Goal: Task Accomplishment & Management: Complete application form

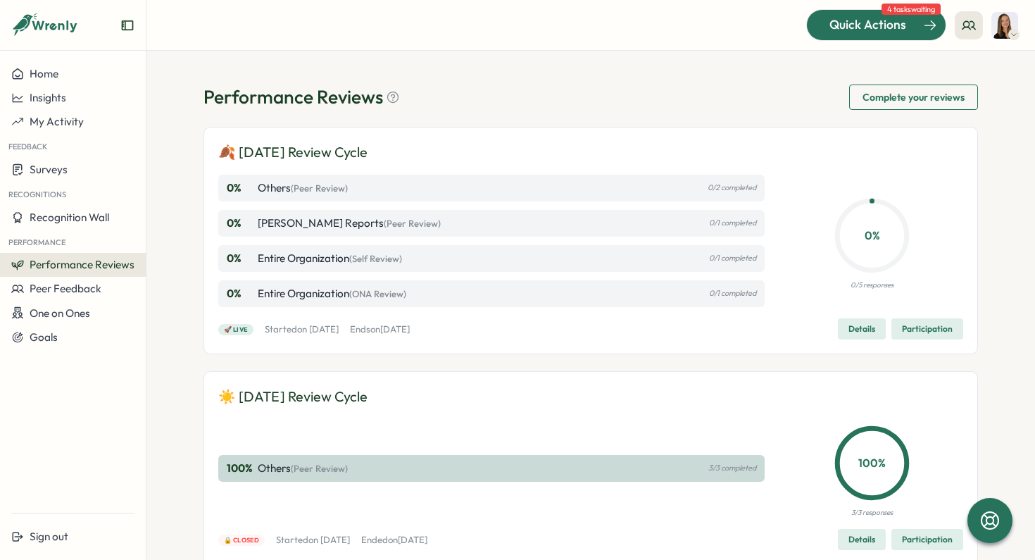
click at [882, 23] on span "Quick Actions" at bounding box center [867, 24] width 77 height 18
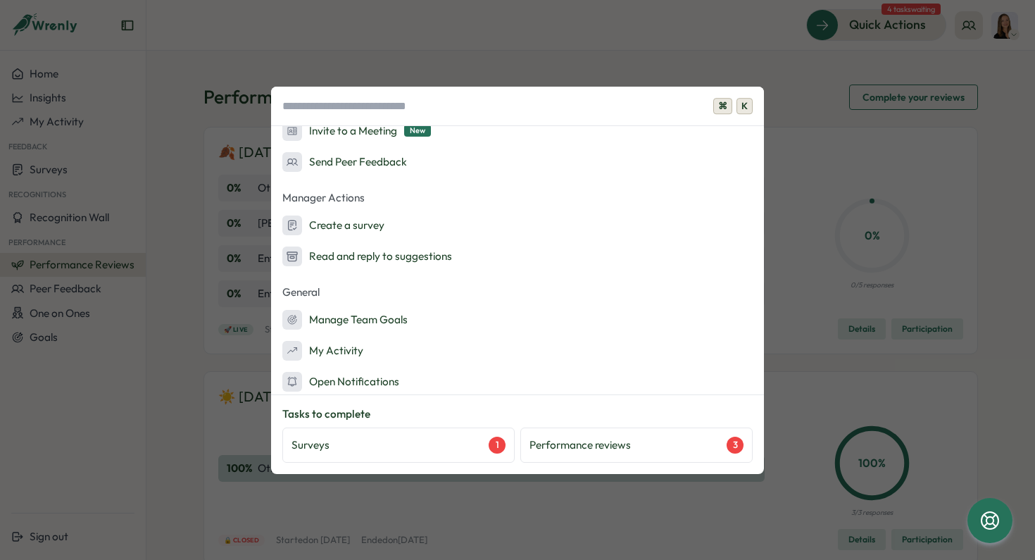
scroll to position [139, 0]
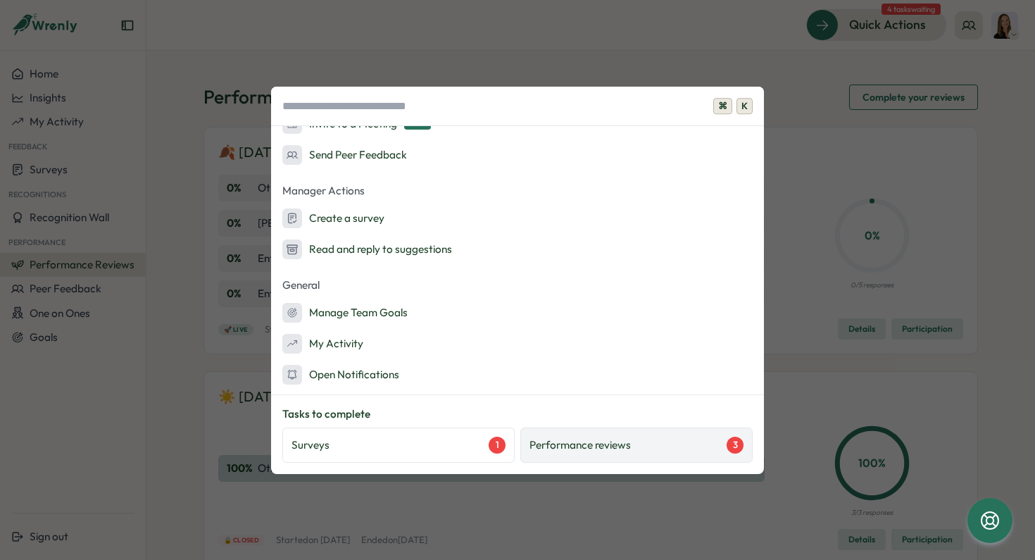
click at [574, 445] on p "Performance reviews" at bounding box center [579, 444] width 101 height 15
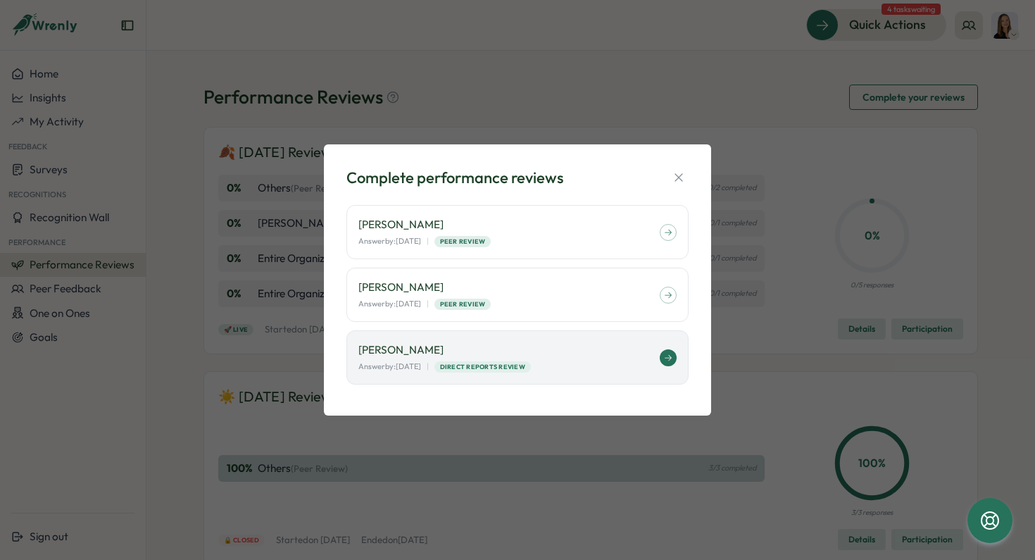
click at [586, 376] on div "[PERSON_NAME] Answer by: [DATE] | Direct Reports Review" at bounding box center [517, 357] width 342 height 54
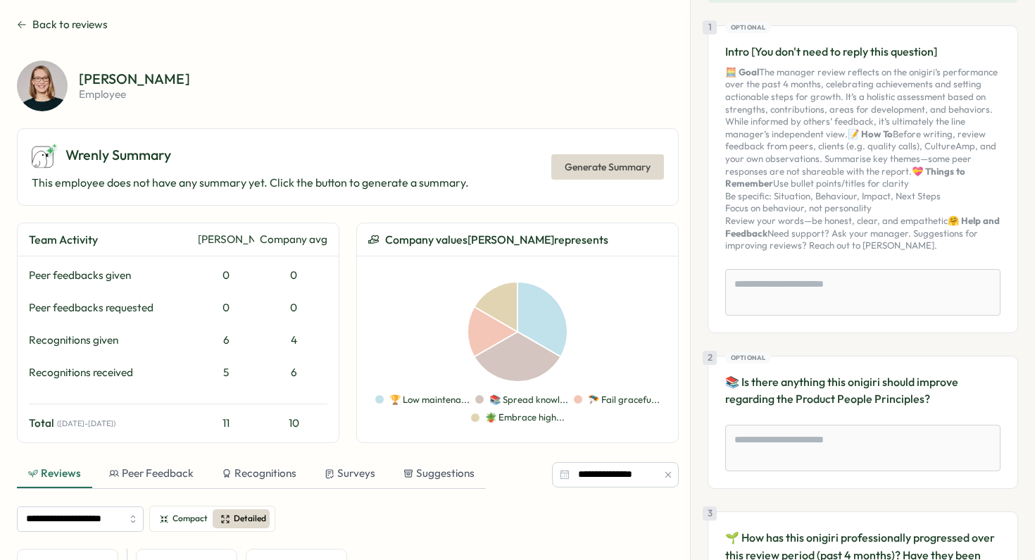
click at [25, 25] on icon at bounding box center [22, 24] width 10 height 11
